Goal: Task Accomplishment & Management: Use online tool/utility

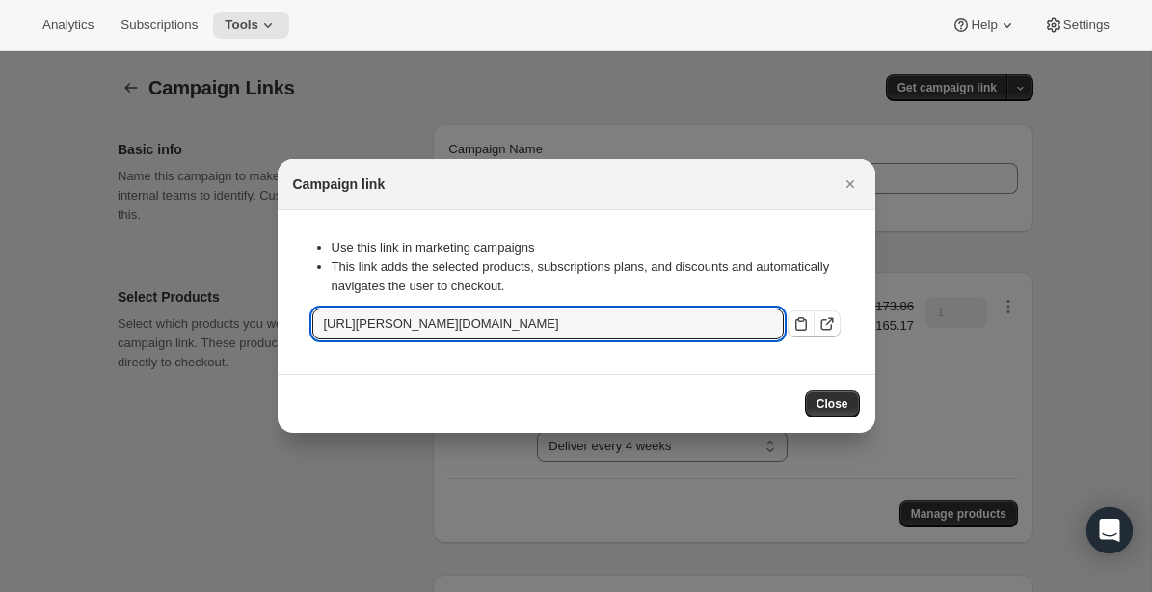
select select "gid://shopify/SellingPlan/1214677040"
click at [849, 188] on icon "Close" at bounding box center [849, 183] width 19 height 19
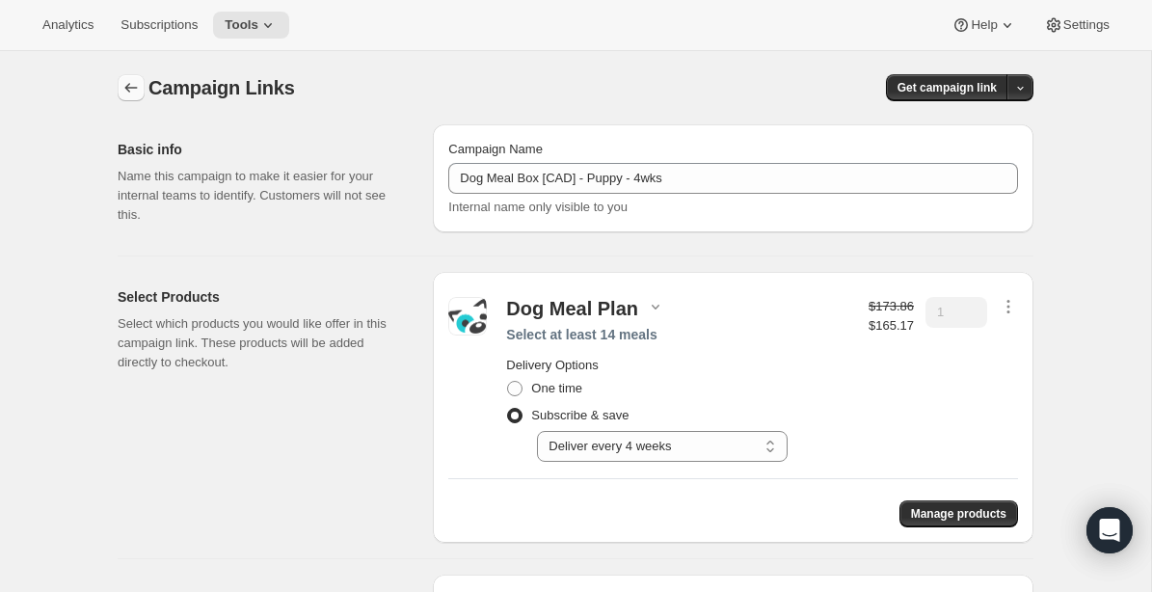
click at [123, 93] on icon "button" at bounding box center [130, 87] width 19 height 19
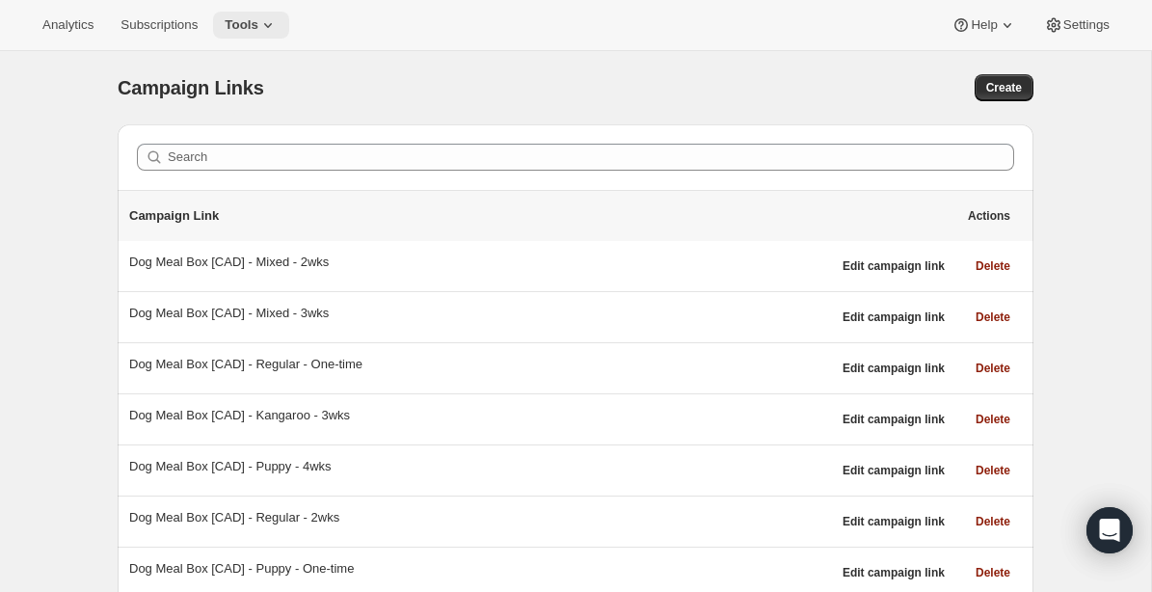
click at [278, 23] on icon at bounding box center [267, 24] width 19 height 19
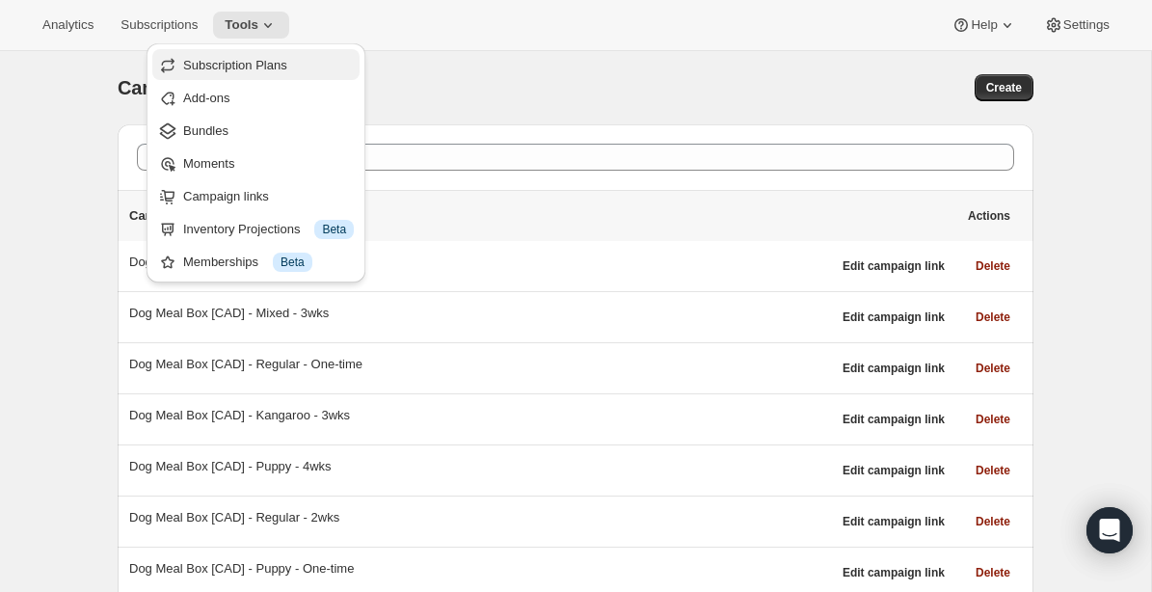
click at [252, 67] on span "Subscription Plans" at bounding box center [235, 65] width 104 height 14
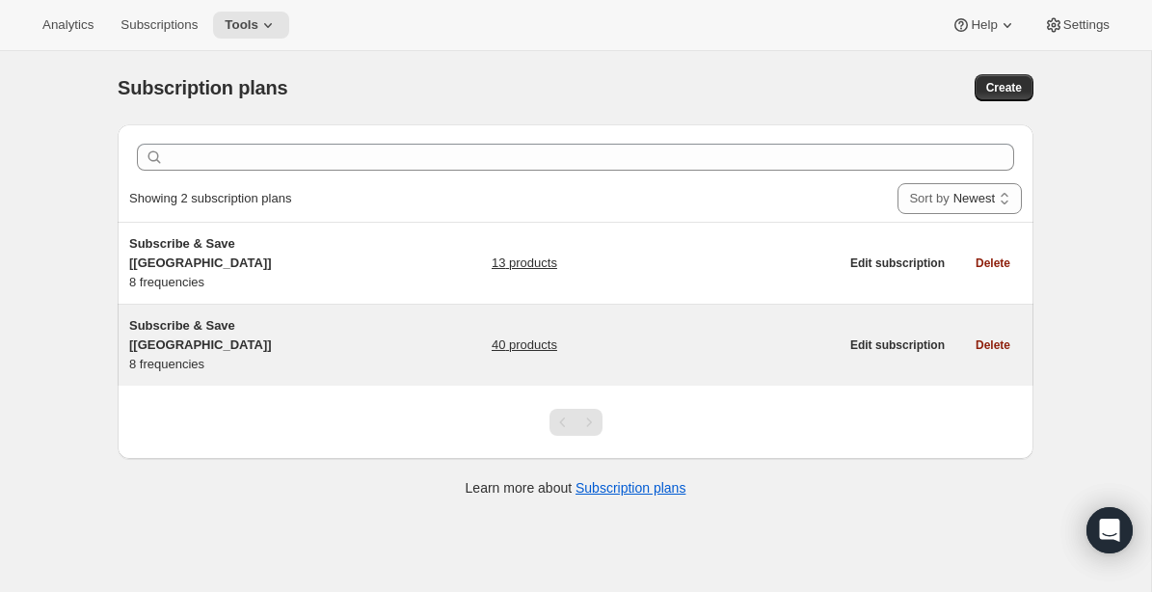
click at [173, 318] on div "Subscribe & Save [[GEOGRAPHIC_DATA]] 8 frequencies" at bounding box center [249, 345] width 241 height 58
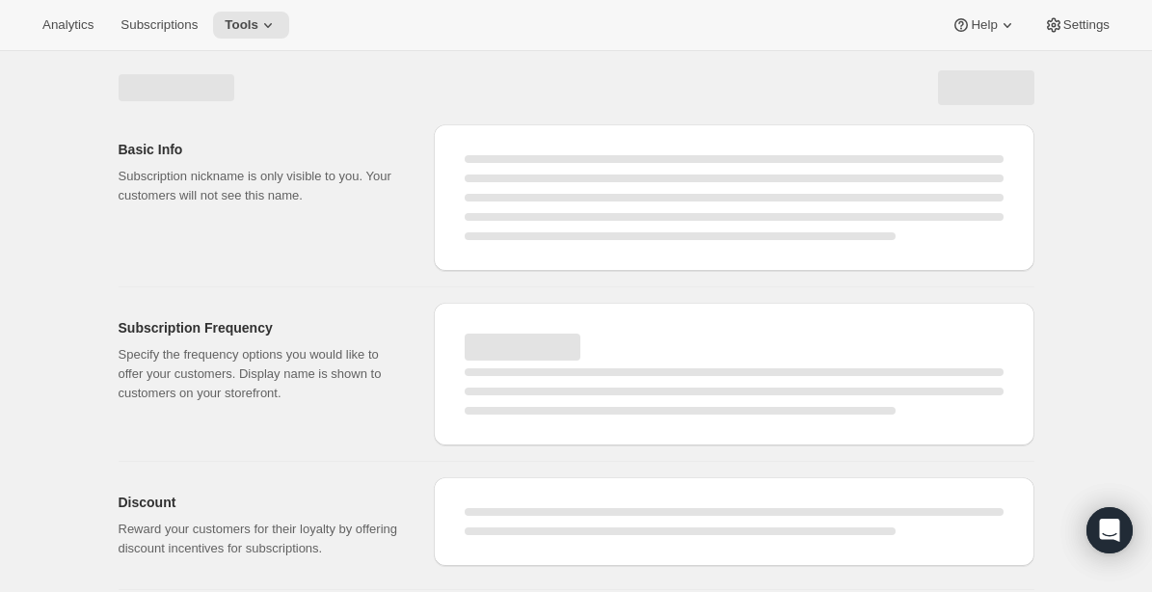
select select "WEEK"
select select "MONTH"
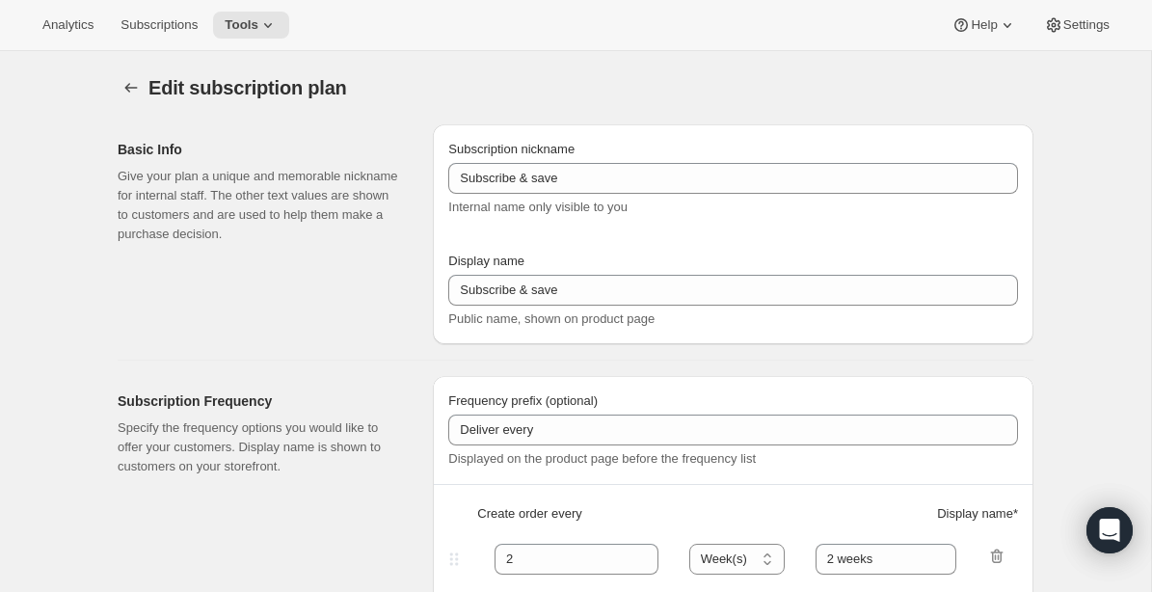
type input "Subscribe & Save [[GEOGRAPHIC_DATA]]"
type input "1"
type input "1 week"
type input "2"
select select "WEEK"
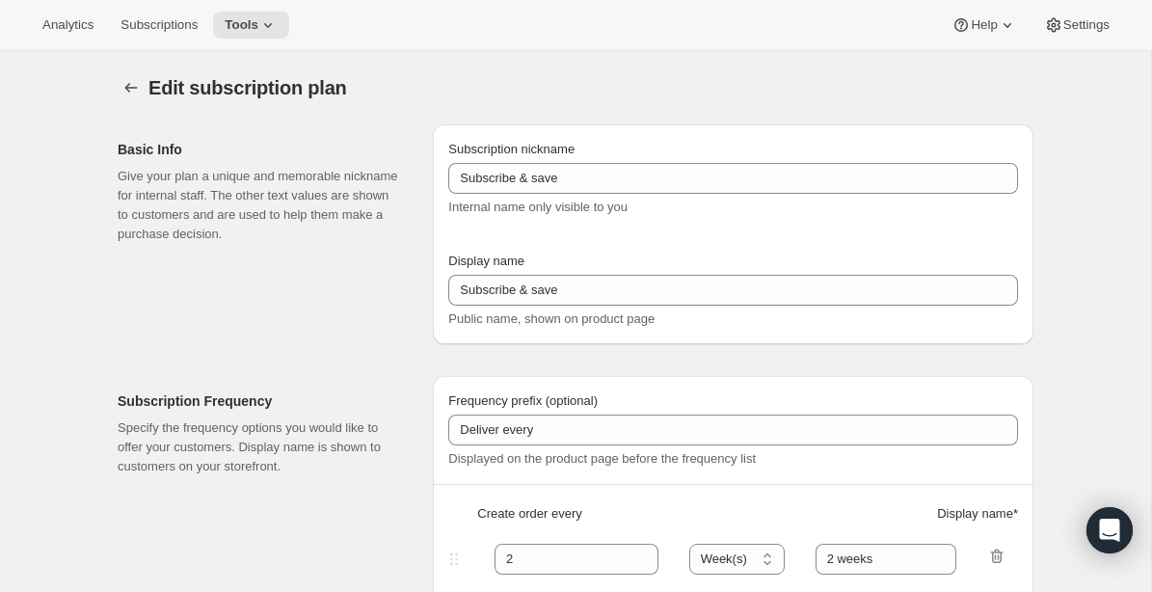
type input "2 weeks"
type input "5"
checkbox input "true"
select select "WEEK"
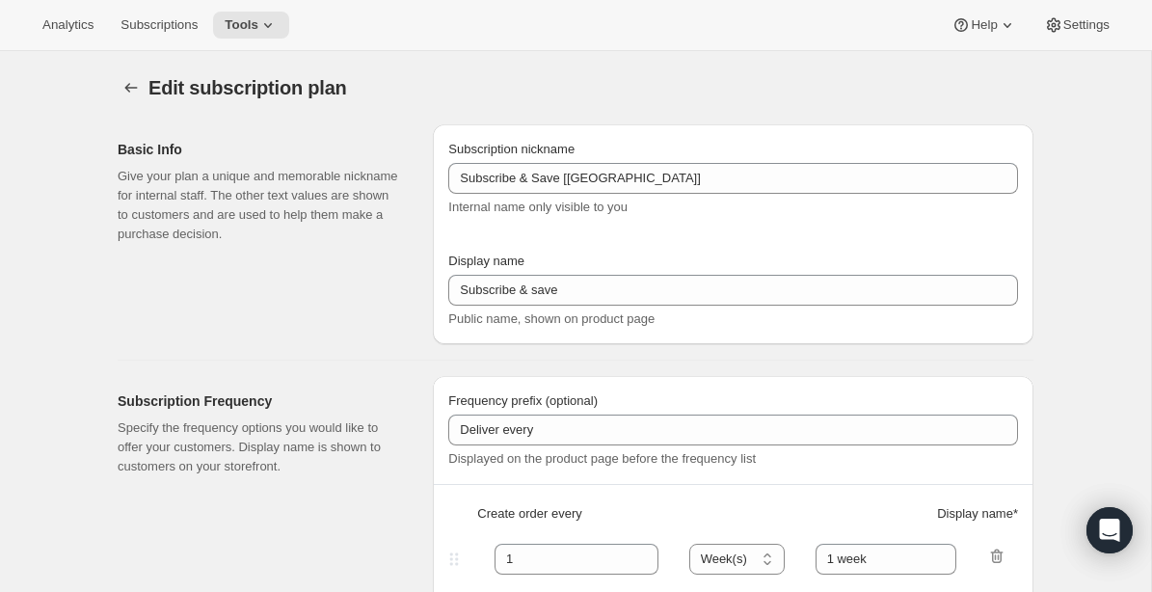
select select "WEEK"
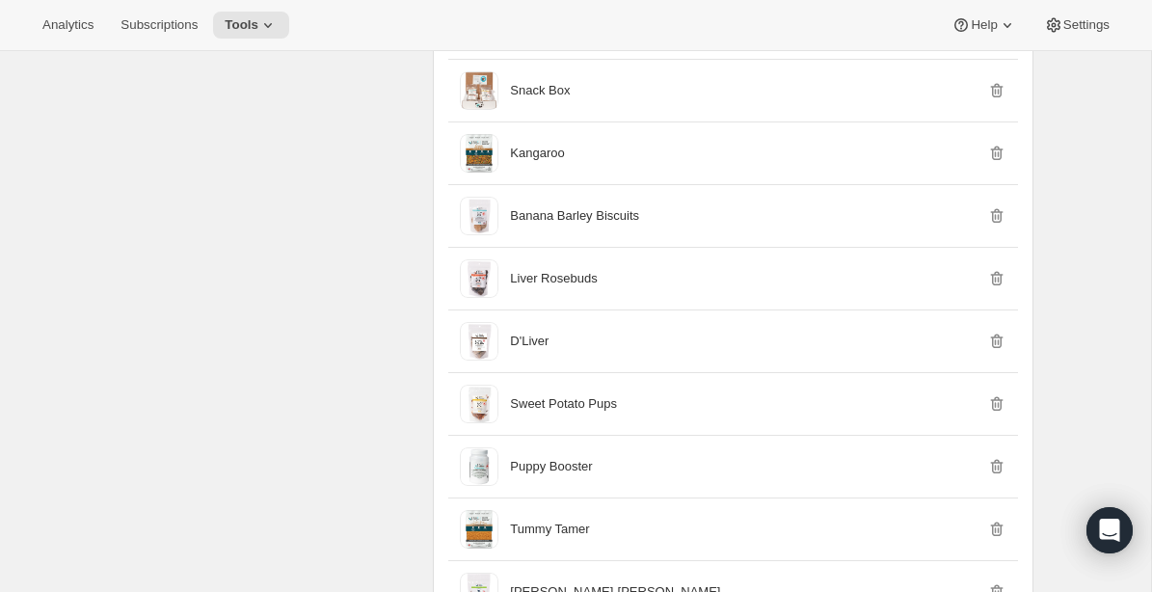
scroll to position [1709, 0]
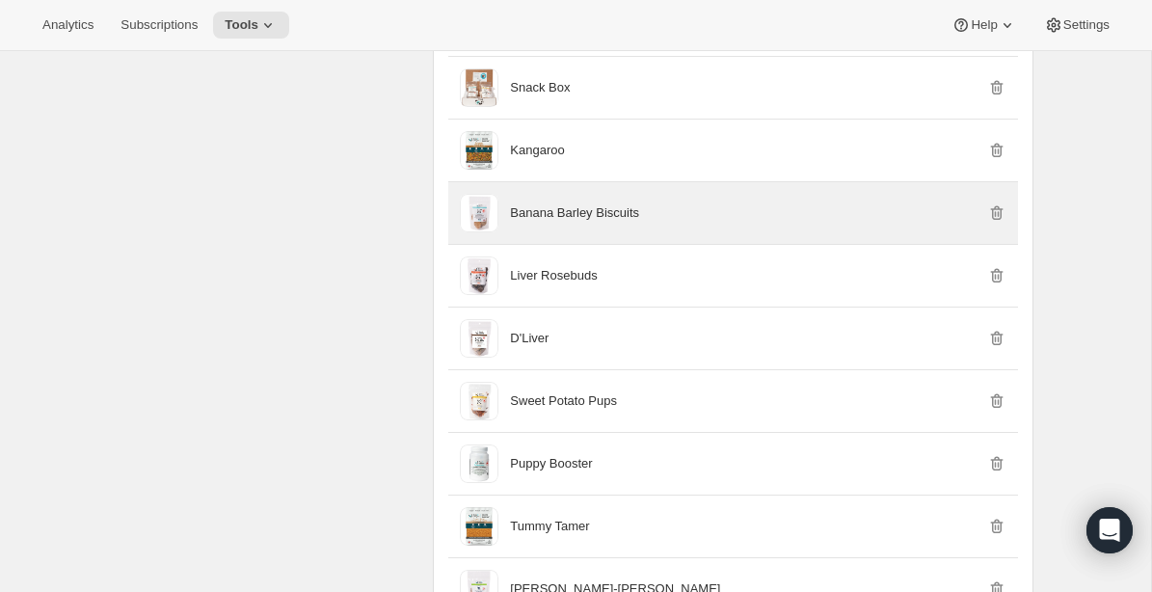
click at [590, 223] on p "Banana Barley Biscuits" at bounding box center [574, 212] width 129 height 19
click at [483, 232] on span at bounding box center [479, 213] width 39 height 39
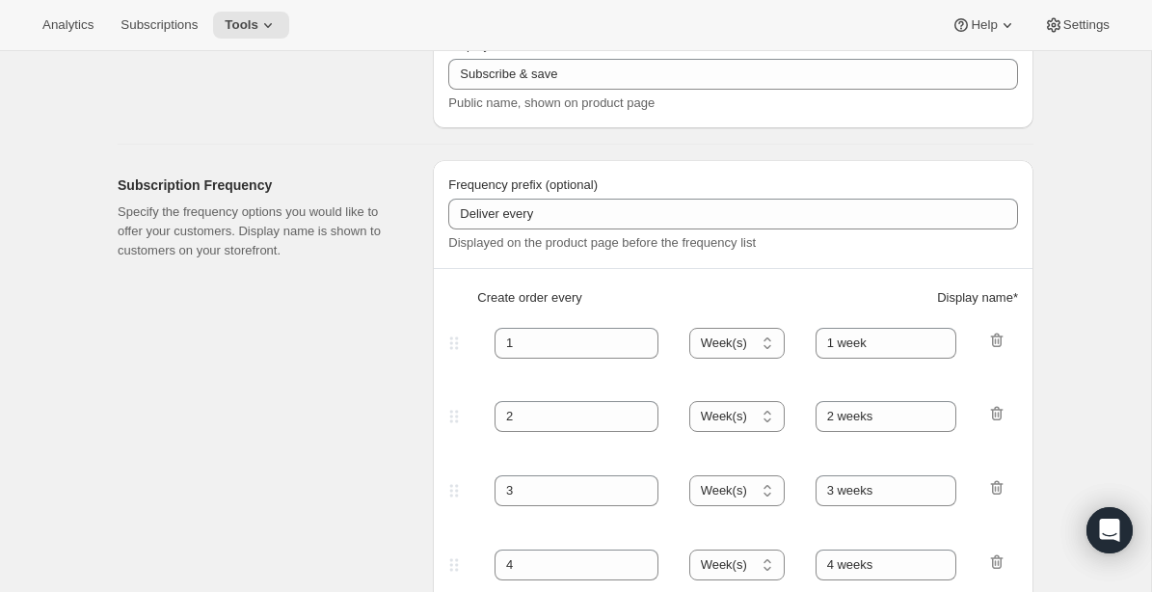
scroll to position [0, 0]
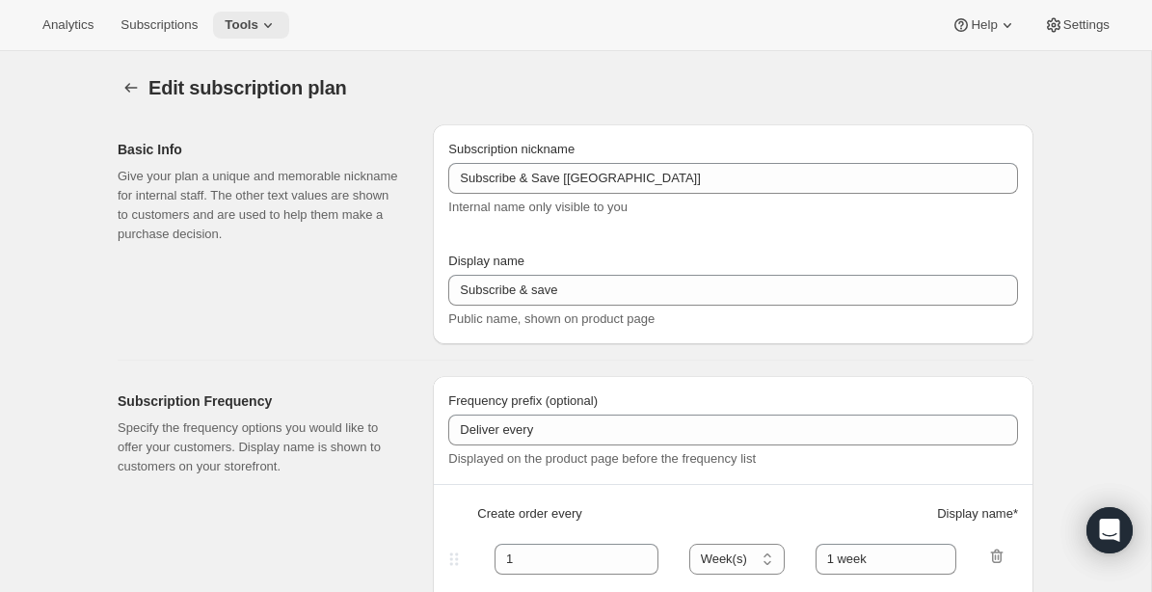
click at [258, 20] on span "Tools" at bounding box center [242, 24] width 34 height 15
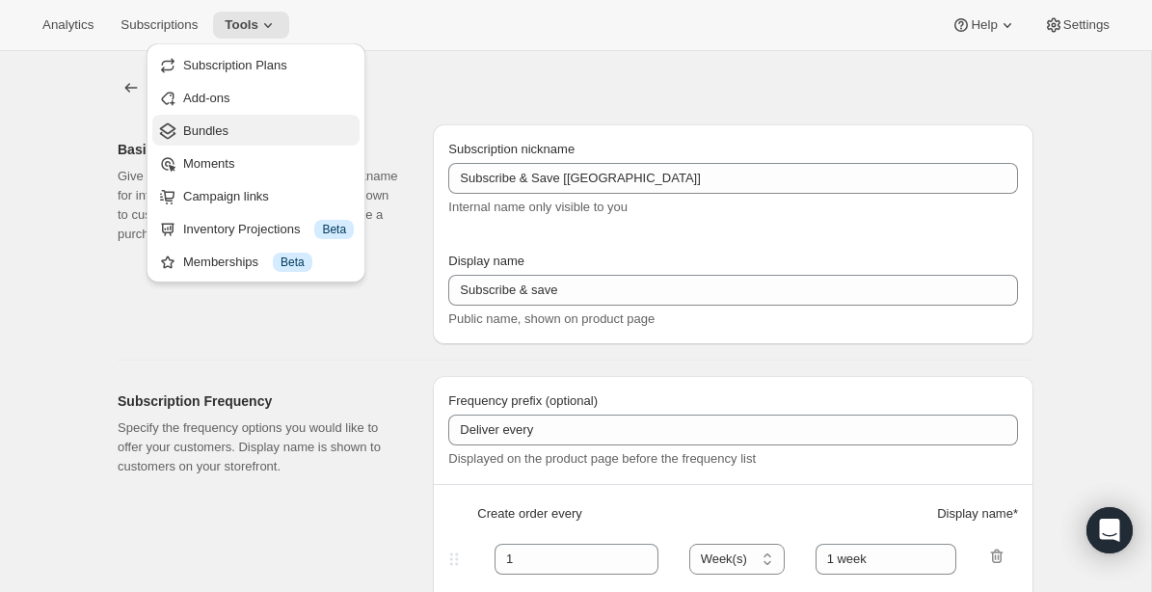
click at [214, 131] on span "Bundles" at bounding box center [205, 130] width 45 height 14
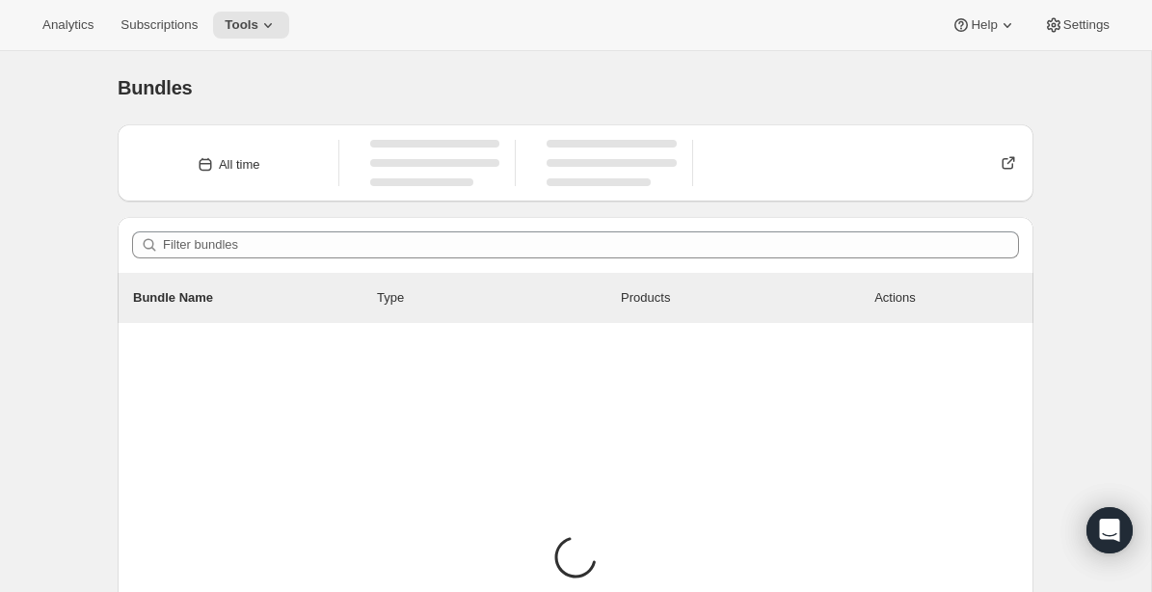
click at [214, 131] on div "All time" at bounding box center [575, 162] width 915 height 77
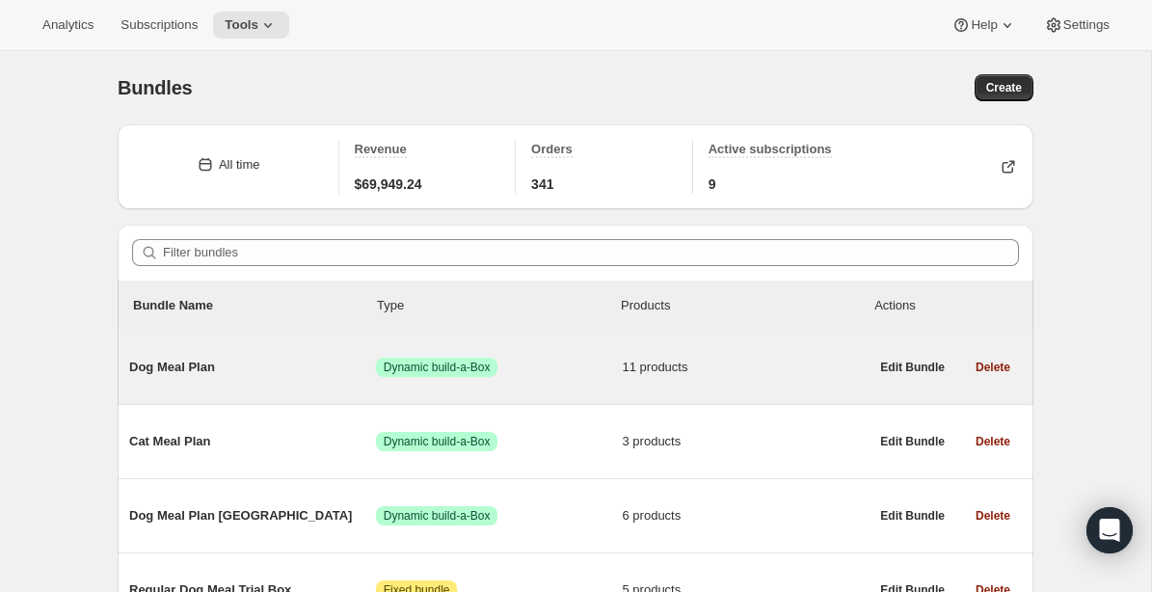
click at [193, 368] on span "Dog Meal Plan" at bounding box center [252, 366] width 247 height 19
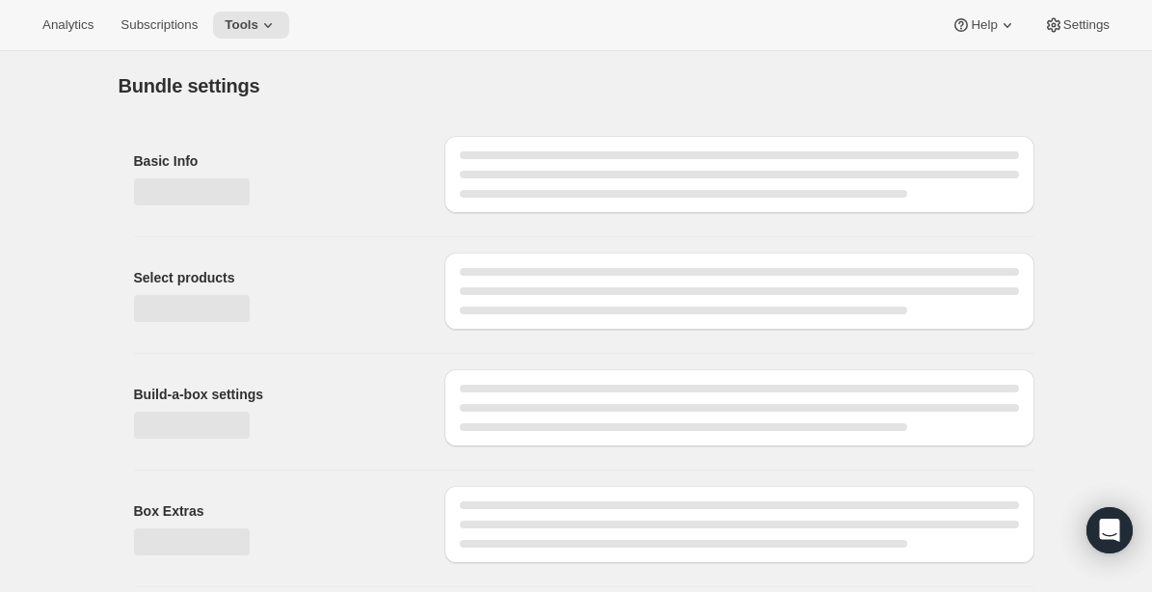
type input "Dog Meal Plan"
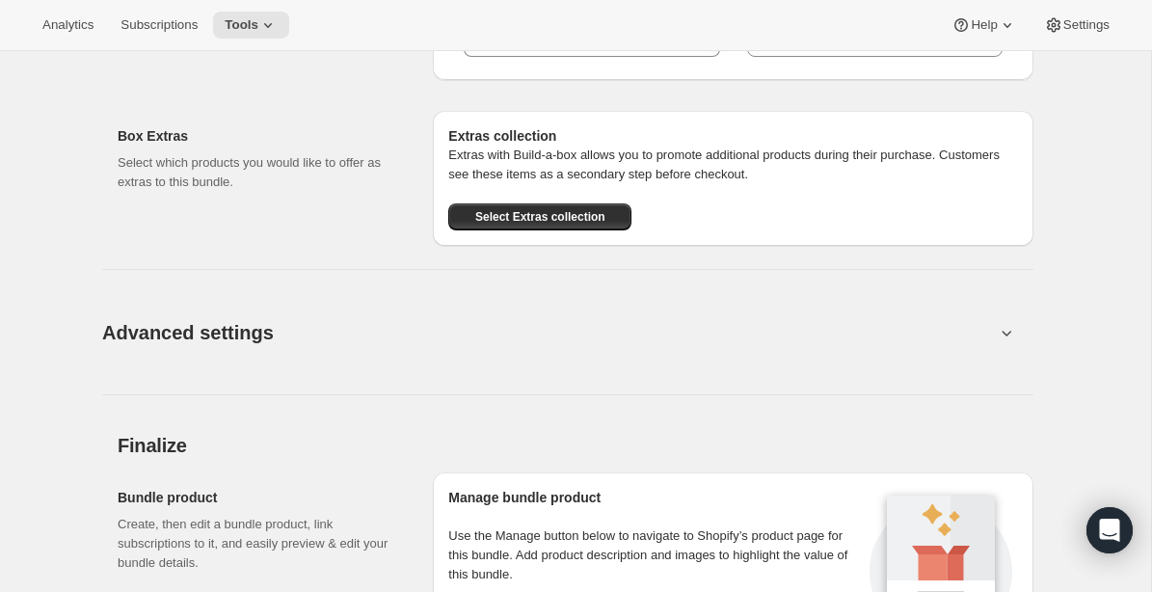
scroll to position [1897, 0]
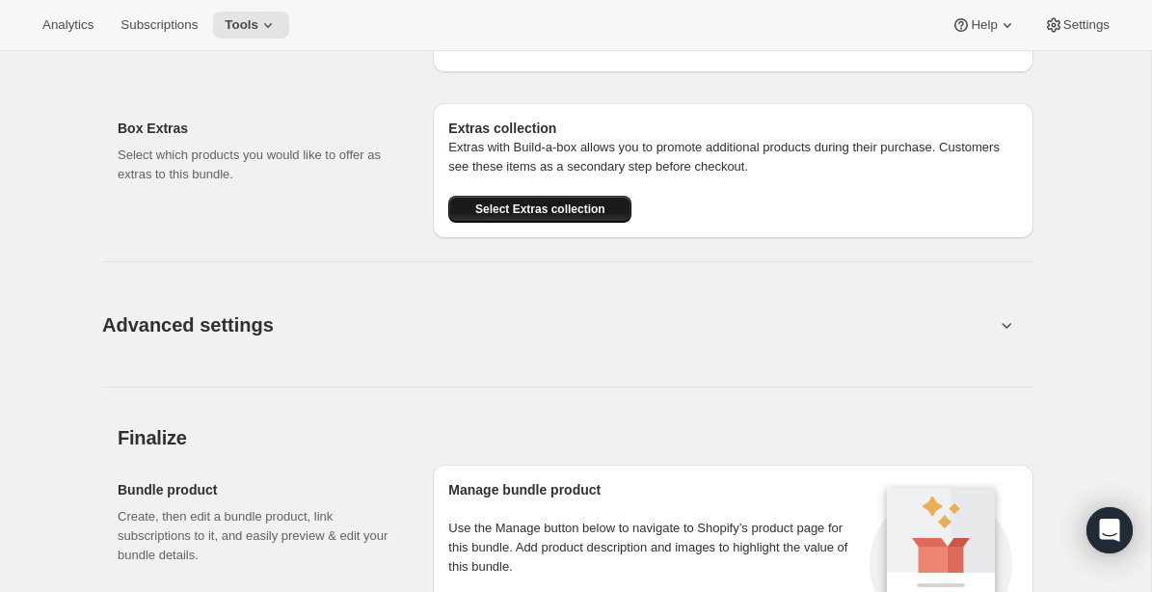
click at [515, 207] on span "Select Extras collection" at bounding box center [540, 208] width 130 height 15
click at [879, 353] on button "Advanced settings" at bounding box center [548, 324] width 915 height 74
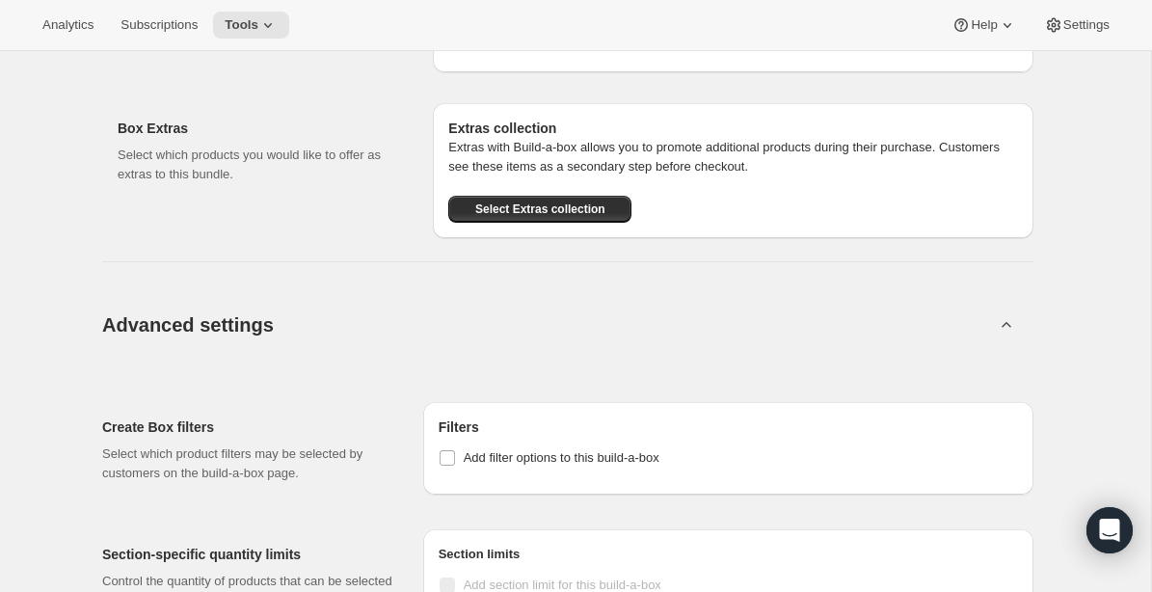
click at [363, 238] on div "Advanced settings Create Box filters Select which product filters may be select…" at bounding box center [567, 480] width 931 height 485
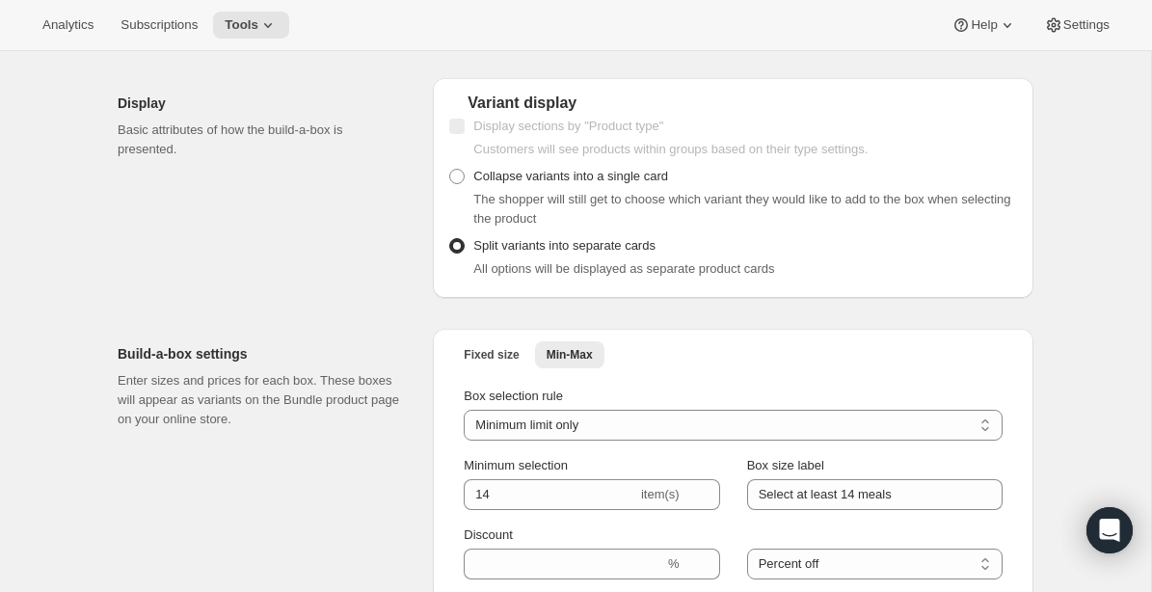
scroll to position [0, 0]
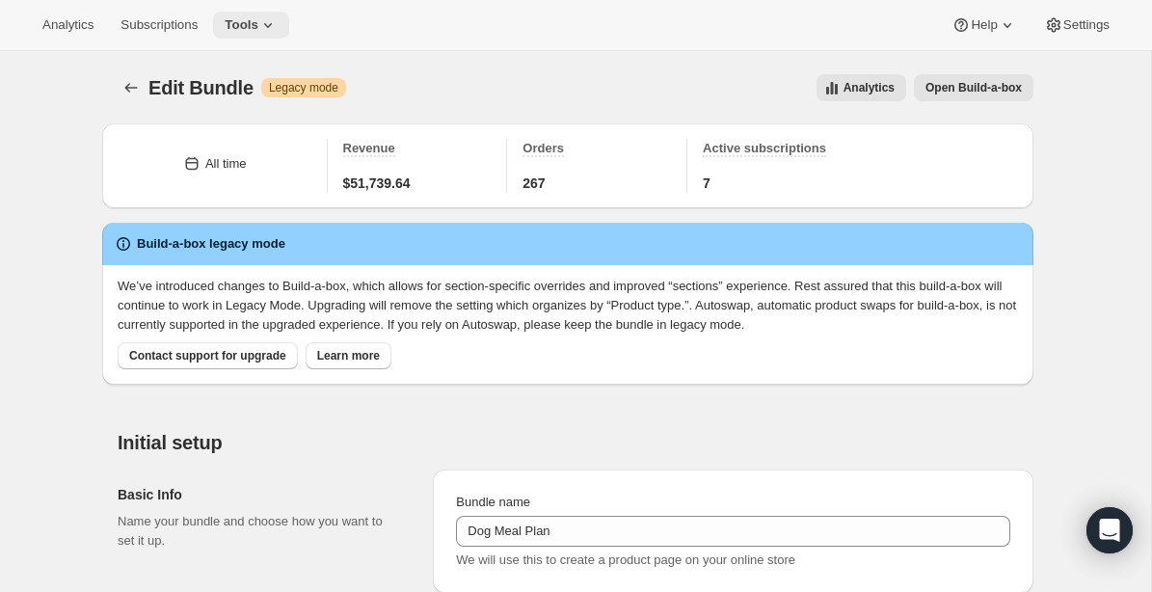
click at [278, 28] on icon at bounding box center [267, 24] width 19 height 19
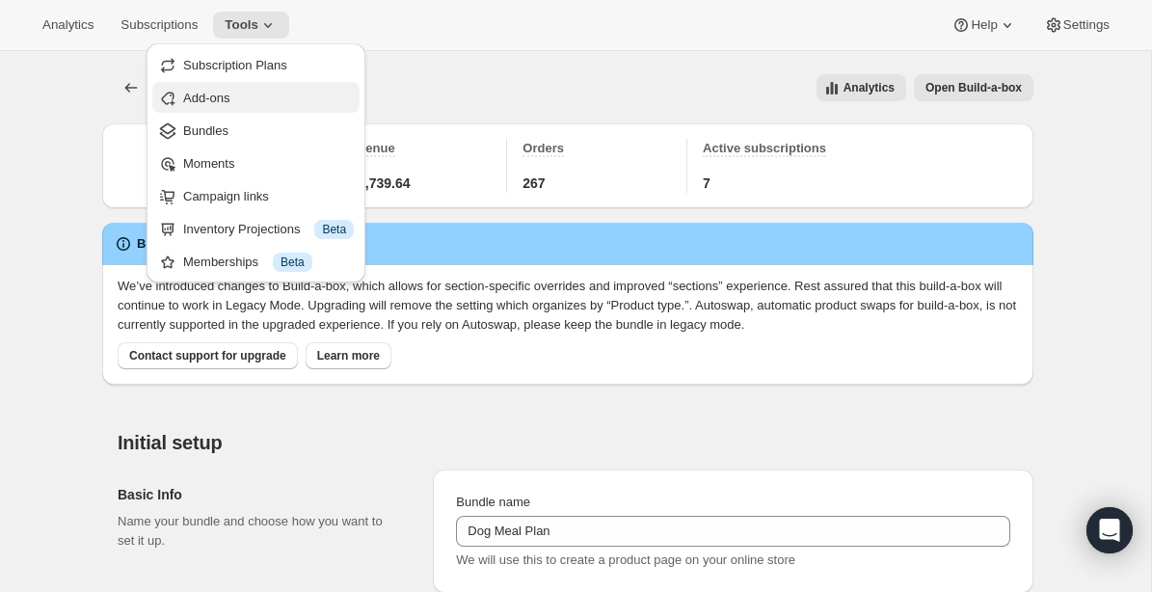
click at [229, 98] on span "Add-ons" at bounding box center [206, 98] width 46 height 14
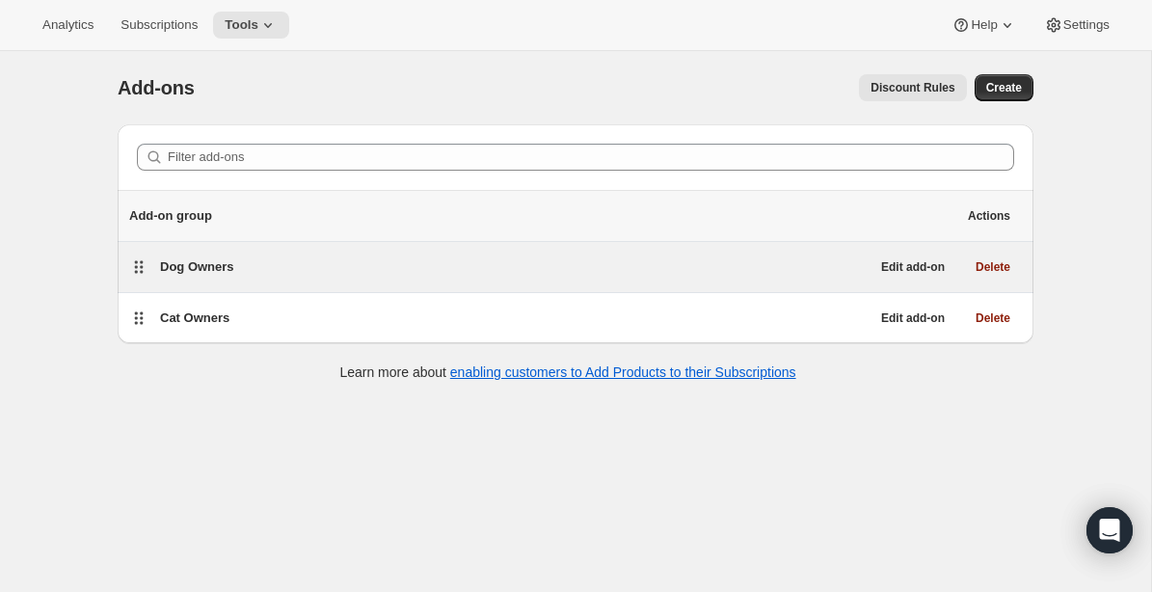
click at [201, 275] on h5 "Dog Owners" at bounding box center [197, 266] width 74 height 19
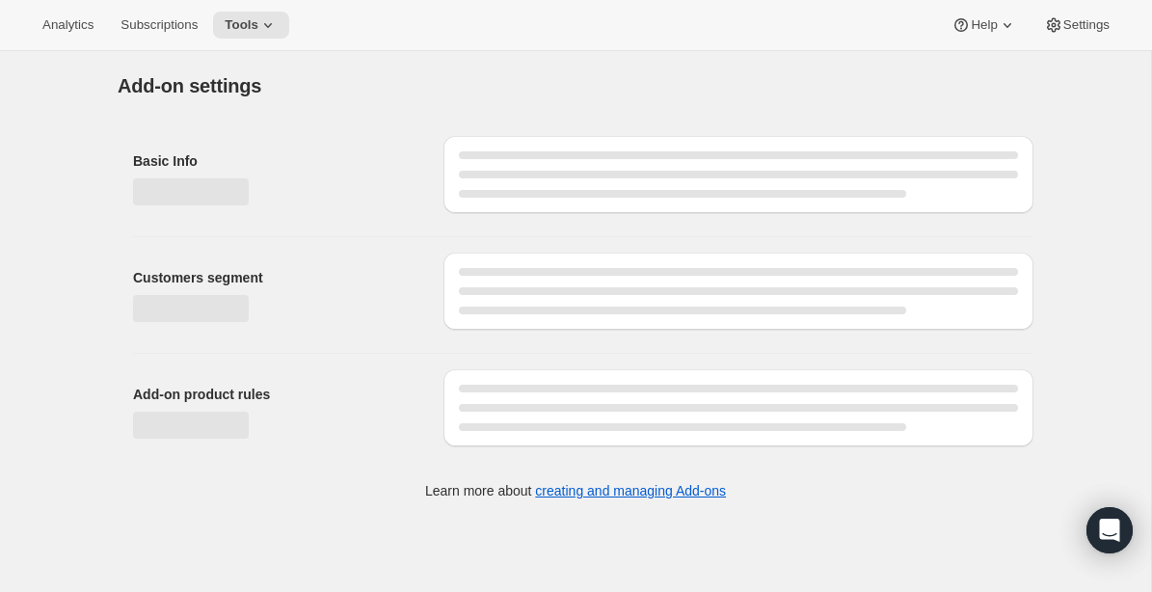
select select "selectedVariants"
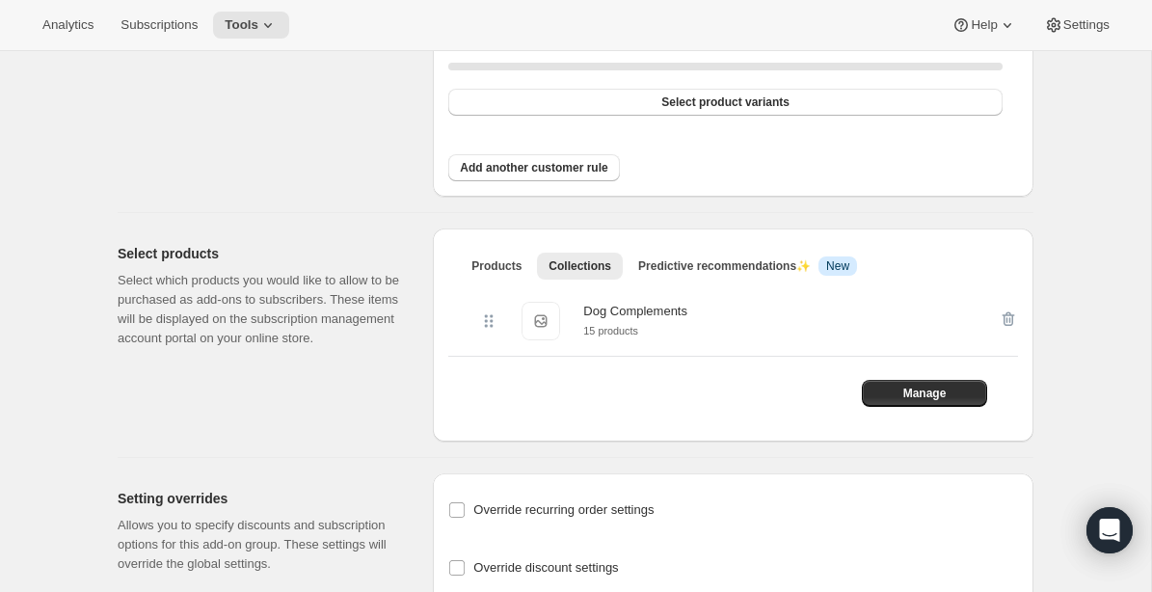
scroll to position [844, 0]
